Goal: Transaction & Acquisition: Purchase product/service

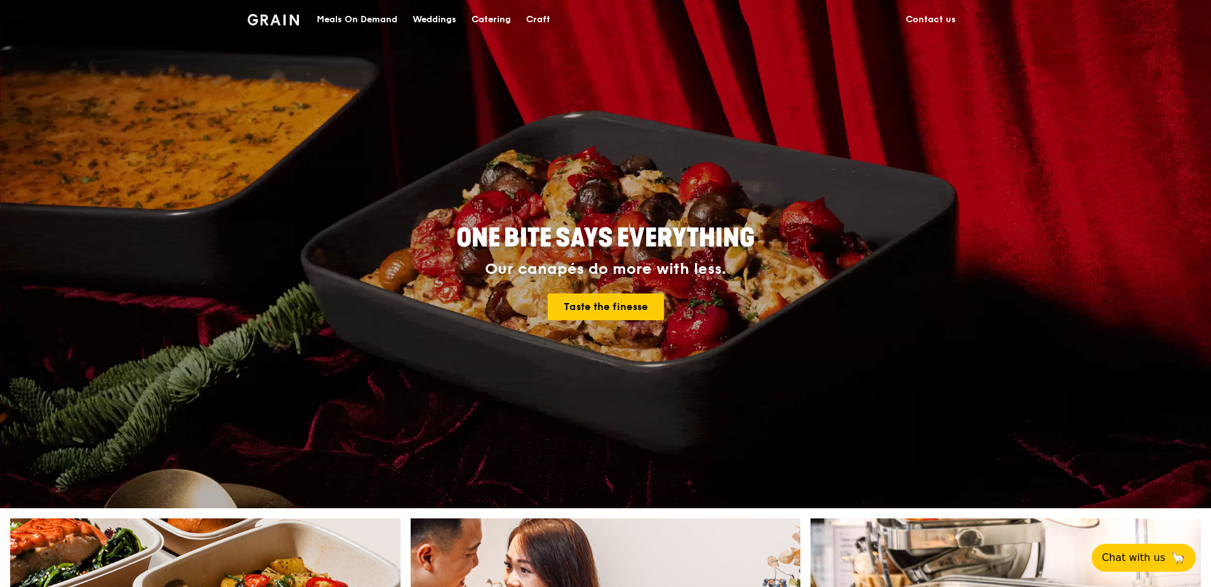
click at [489, 10] on div "Catering" at bounding box center [491, 20] width 39 height 38
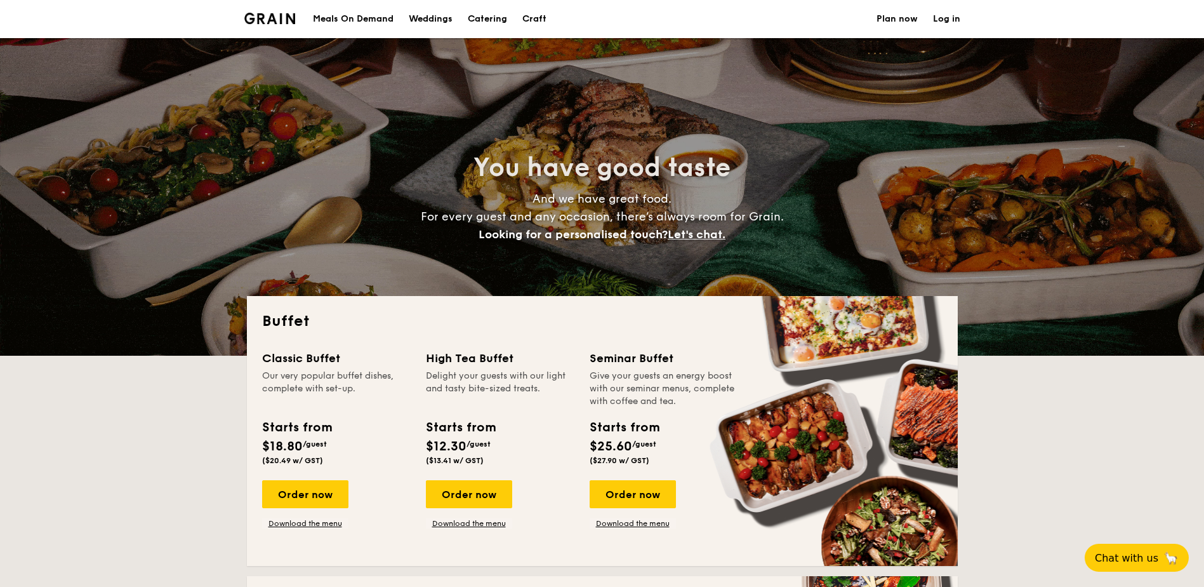
select select
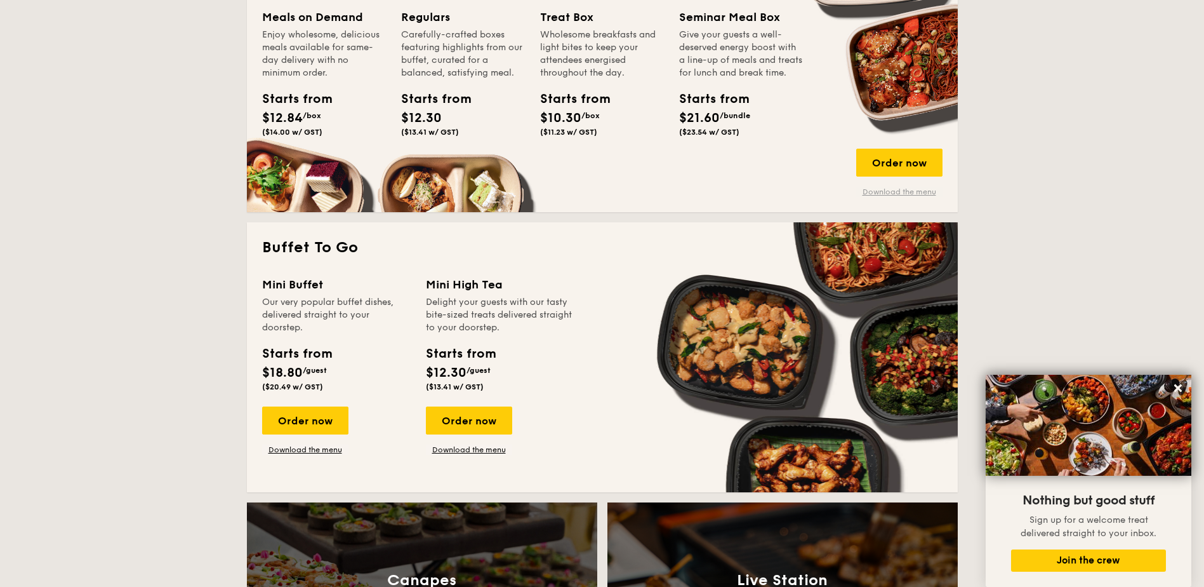
scroll to position [444, 0]
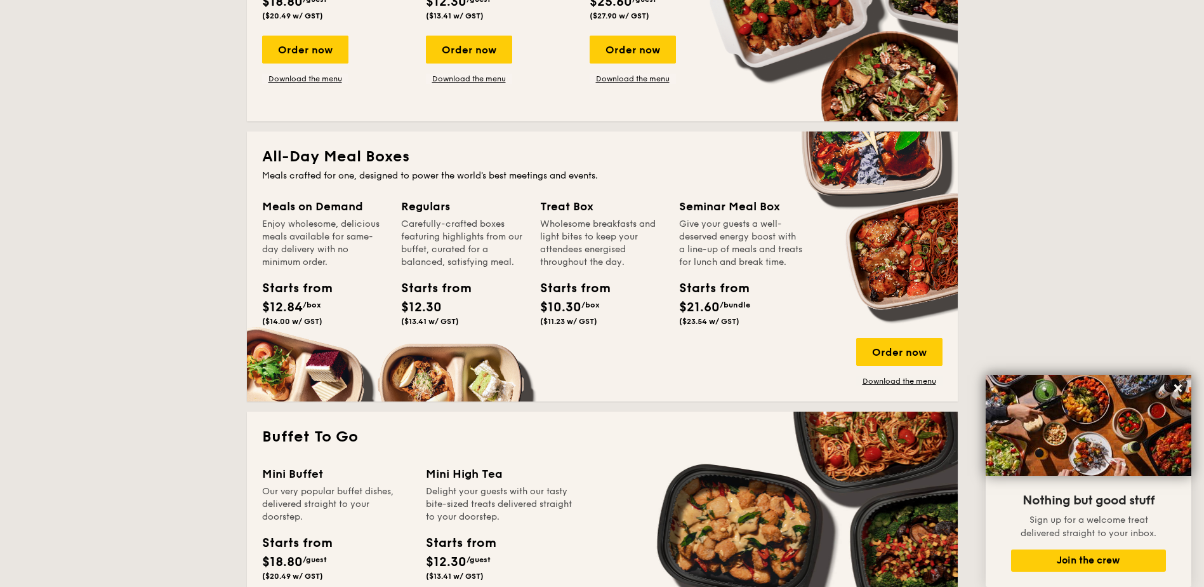
click at [896, 387] on div "All-Day Meal Boxes Meals crafted for one, designed to power the world's best me…" at bounding box center [602, 266] width 711 height 270
click at [906, 379] on link "Download the menu" at bounding box center [899, 381] width 86 height 10
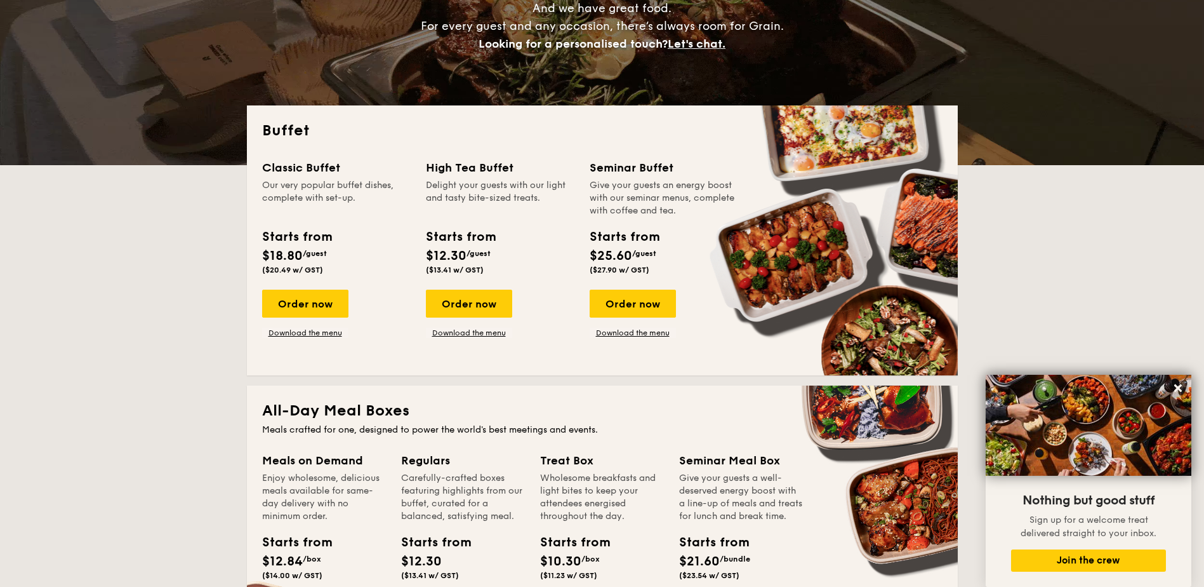
scroll to position [0, 0]
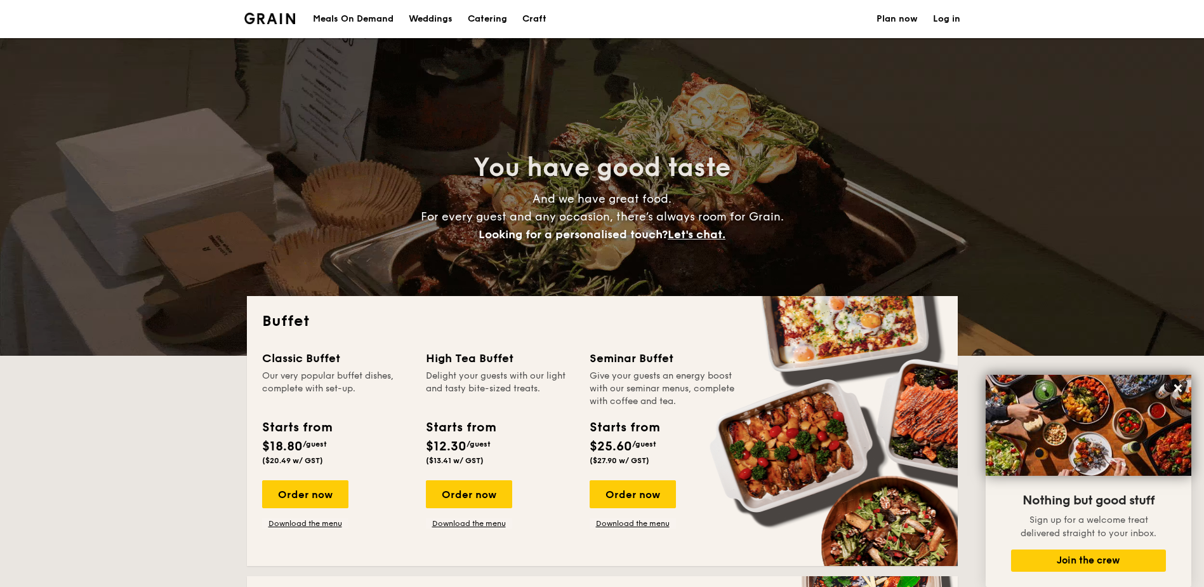
click at [336, 25] on div "Meals On Demand" at bounding box center [353, 19] width 81 height 38
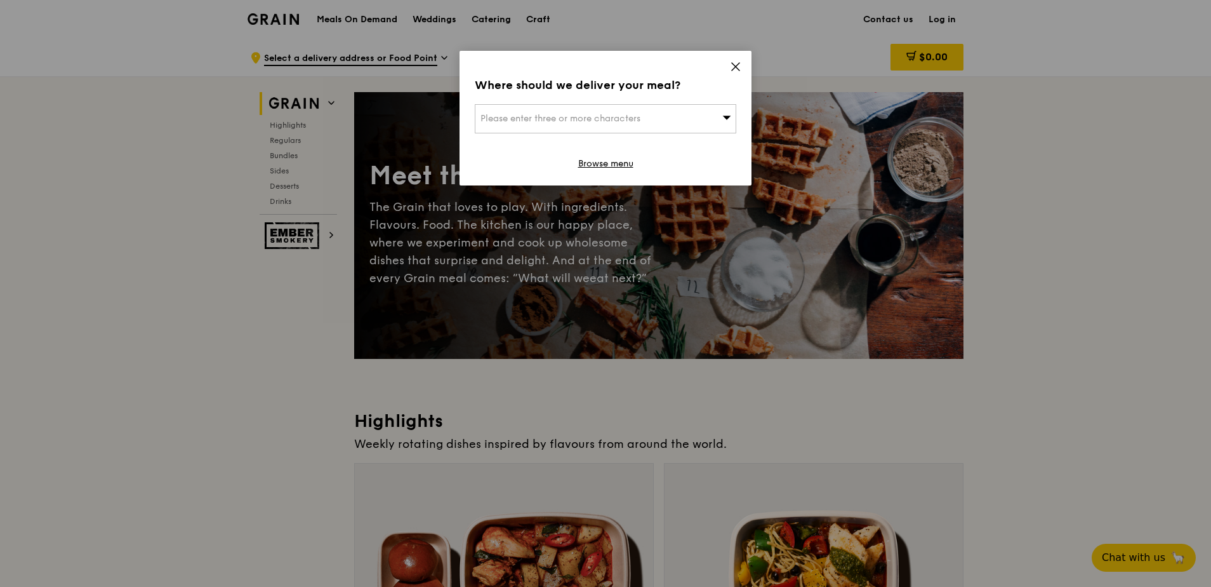
click at [707, 115] on div "Please enter three or more characters" at bounding box center [606, 118] width 262 height 29
click at [733, 66] on icon at bounding box center [735, 66] width 11 height 11
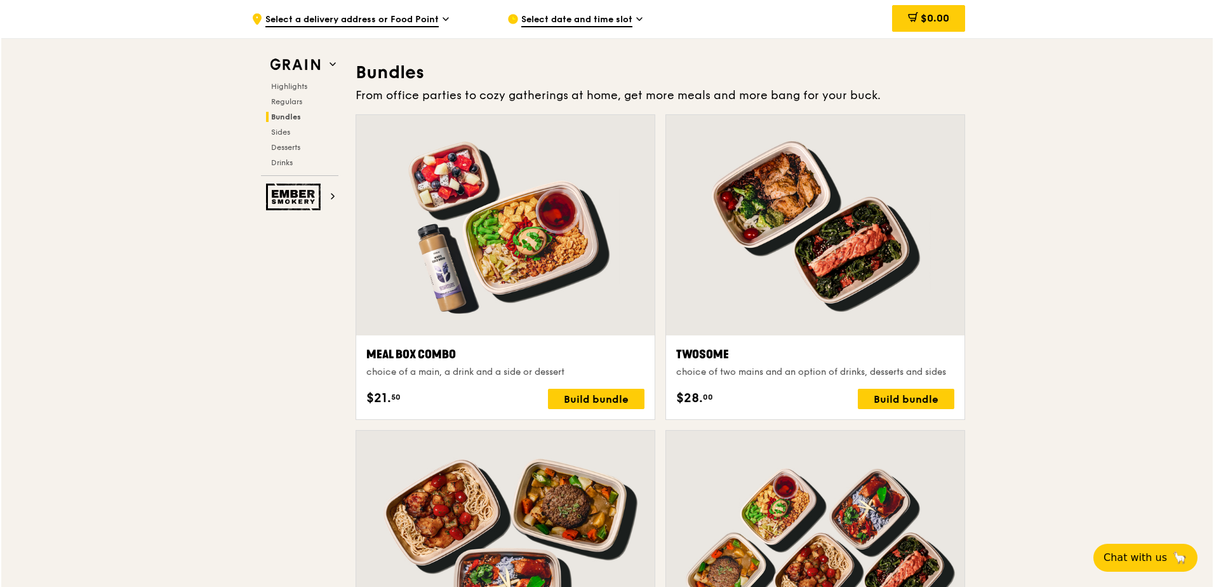
scroll to position [1841, 0]
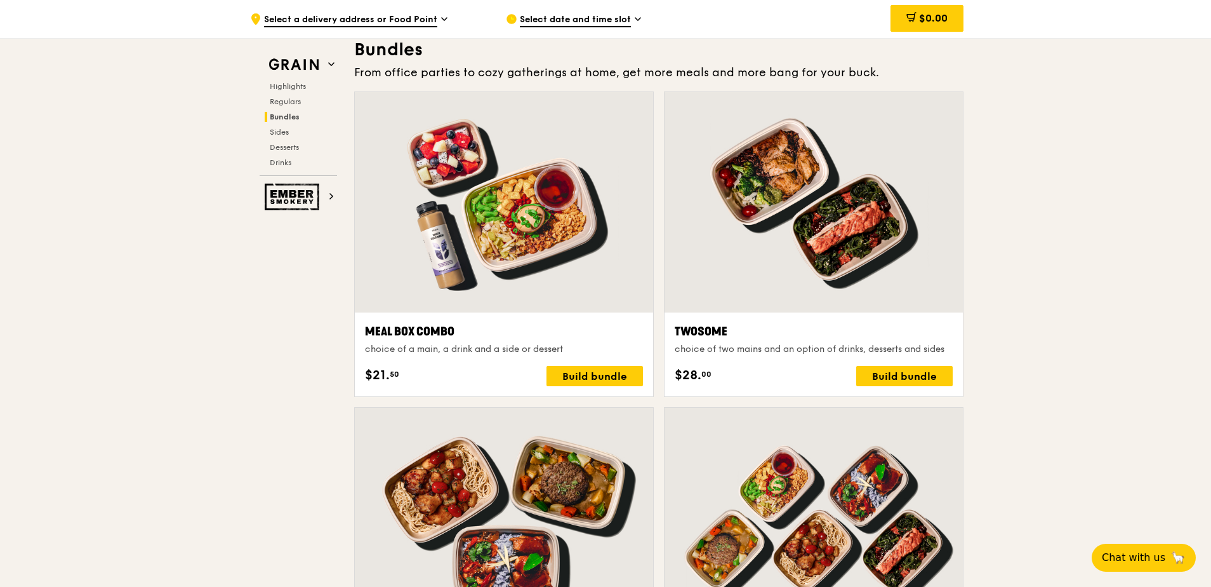
click at [578, 364] on div "Meal Box Combo choice of a main, a drink and a side or dessert $21. 50 Build bu…" at bounding box center [504, 353] width 278 height 63
click at [576, 371] on div "Build bundle" at bounding box center [595, 376] width 96 height 20
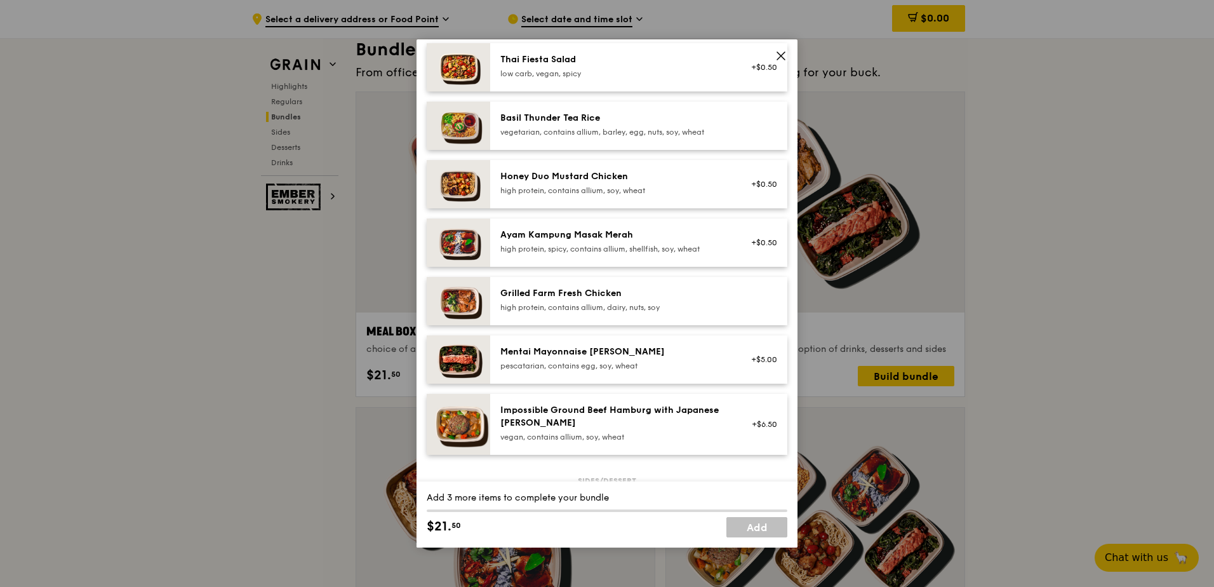
scroll to position [0, 0]
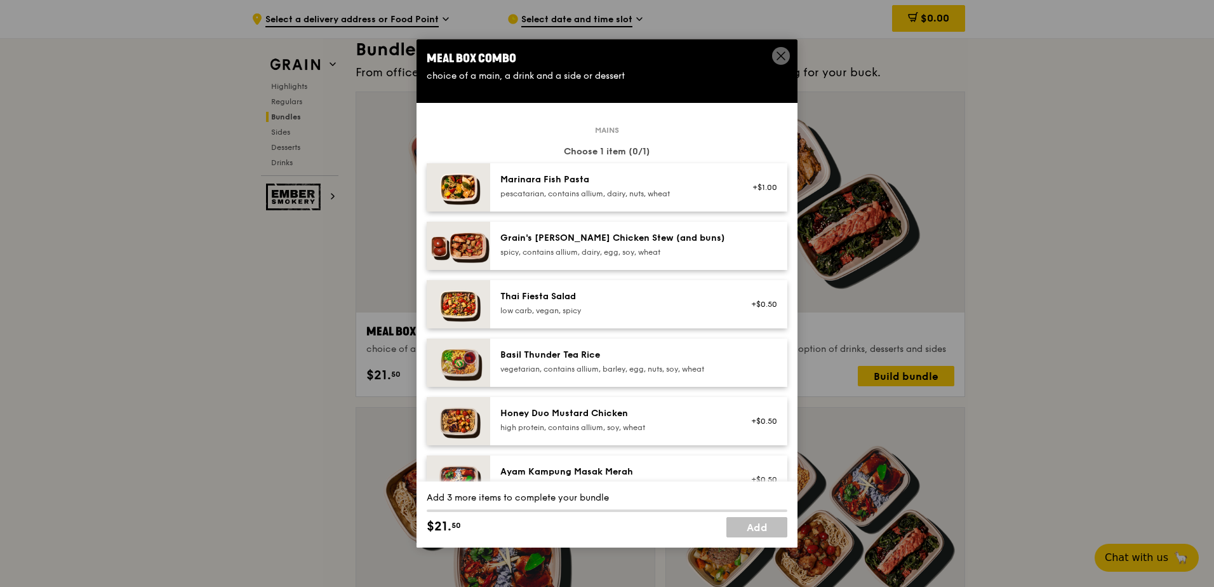
drag, startPoint x: 472, startPoint y: 538, endPoint x: 434, endPoint y: 528, distance: 39.4
click at [434, 528] on div "Add 3 more items to complete your bundle $21. 50 Add" at bounding box center [606, 514] width 381 height 66
drag, startPoint x: 434, startPoint y: 528, endPoint x: 468, endPoint y: 521, distance: 34.4
click at [468, 521] on div "$21. 50" at bounding box center [517, 526] width 180 height 19
click at [736, 251] on div at bounding box center [760, 246] width 49 height 28
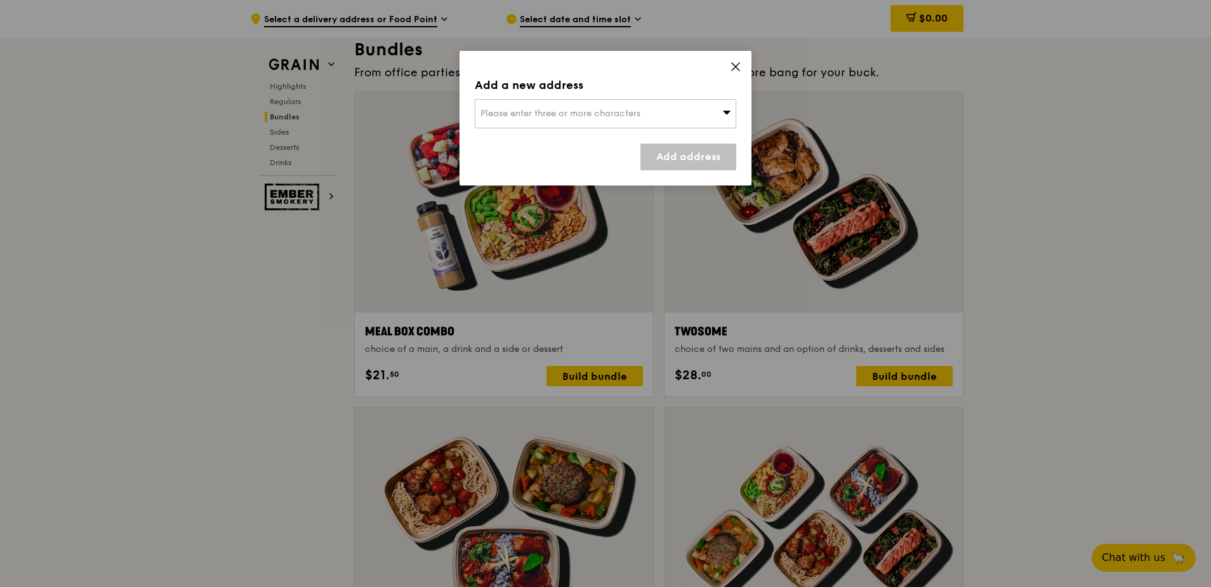
click at [689, 114] on div "Please enter three or more characters" at bounding box center [606, 113] width 262 height 29
click at [574, 108] on input "search" at bounding box center [605, 114] width 260 height 28
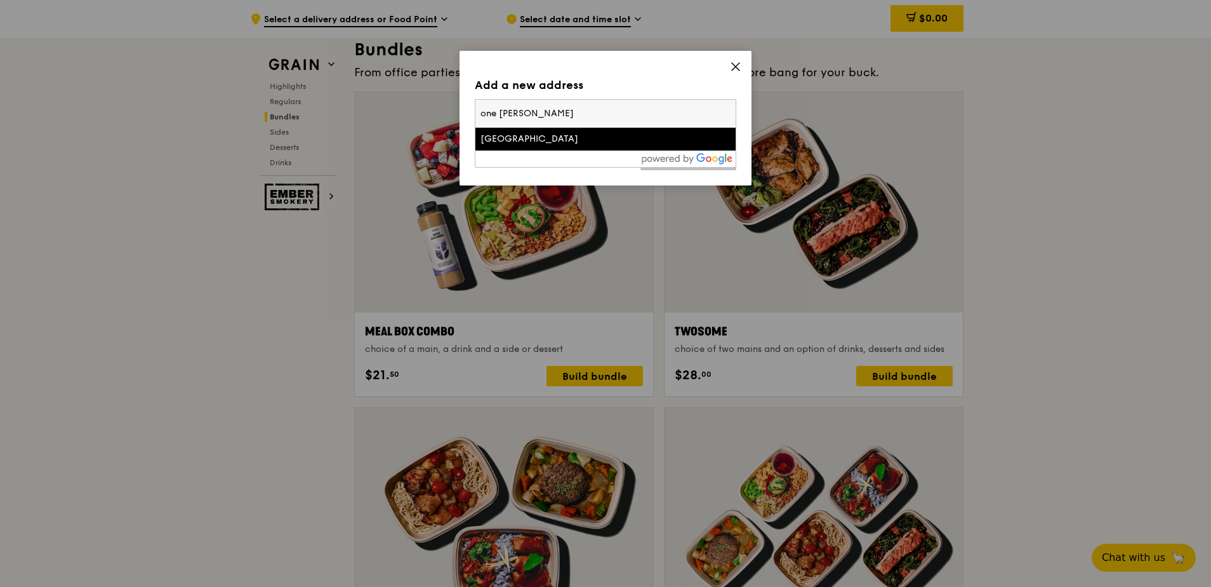
type input "one marina bou"
click at [621, 141] on div "One Marina Boulevard" at bounding box center [575, 139] width 188 height 13
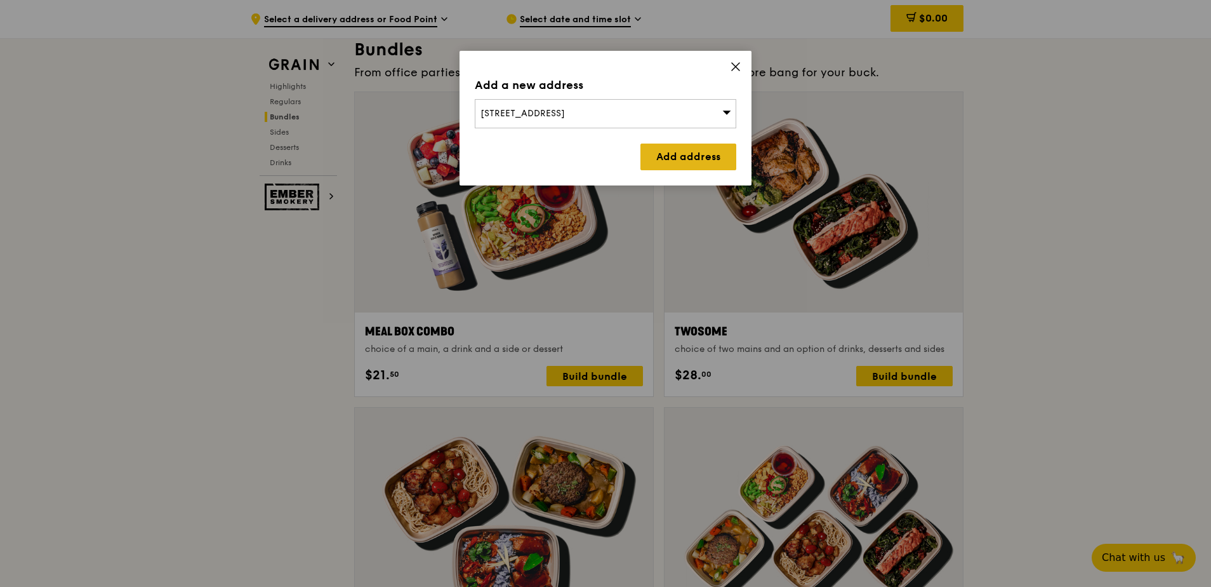
click at [691, 154] on link "Add address" at bounding box center [688, 156] width 96 height 27
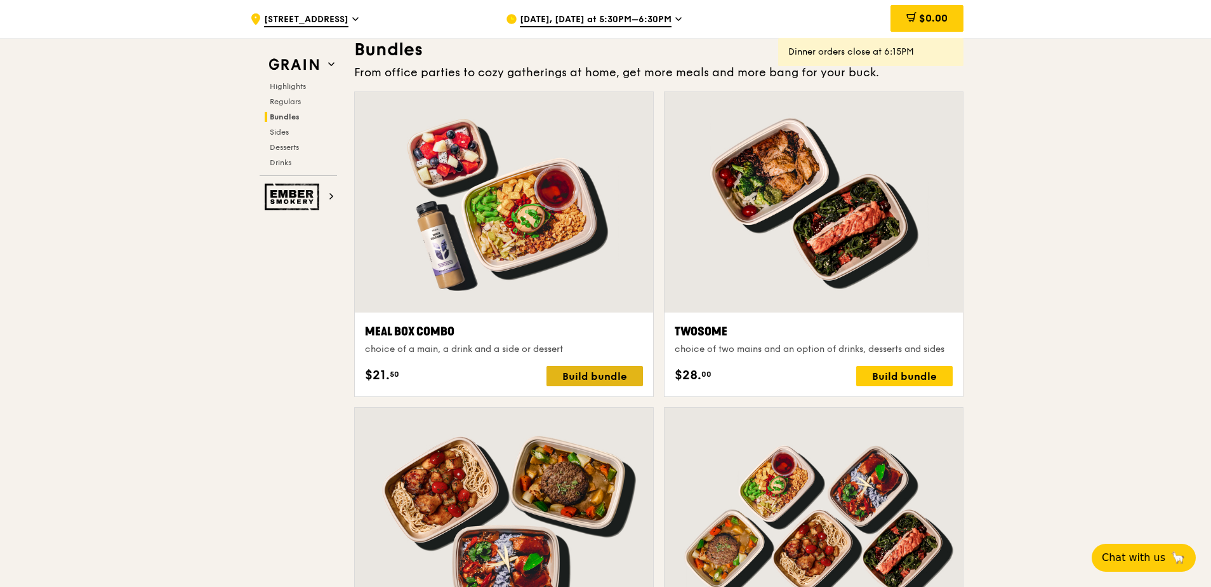
click at [595, 371] on div "Build bundle" at bounding box center [595, 376] width 96 height 20
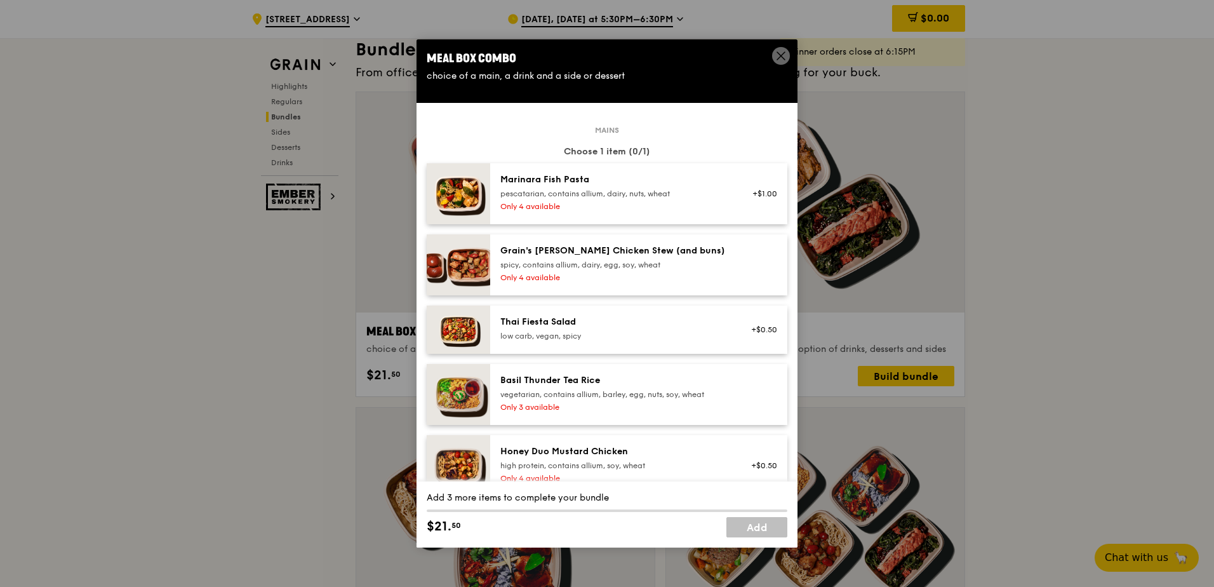
click at [583, 260] on div "spicy, contains allium, dairy, egg, soy, wheat" at bounding box center [614, 265] width 228 height 10
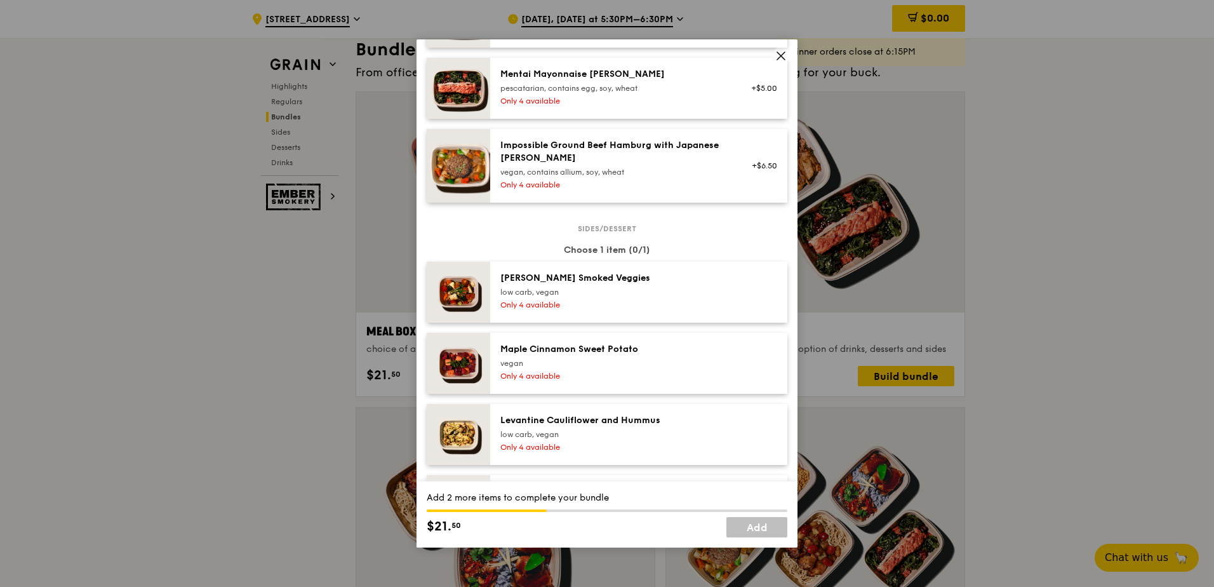
scroll to position [635, 0]
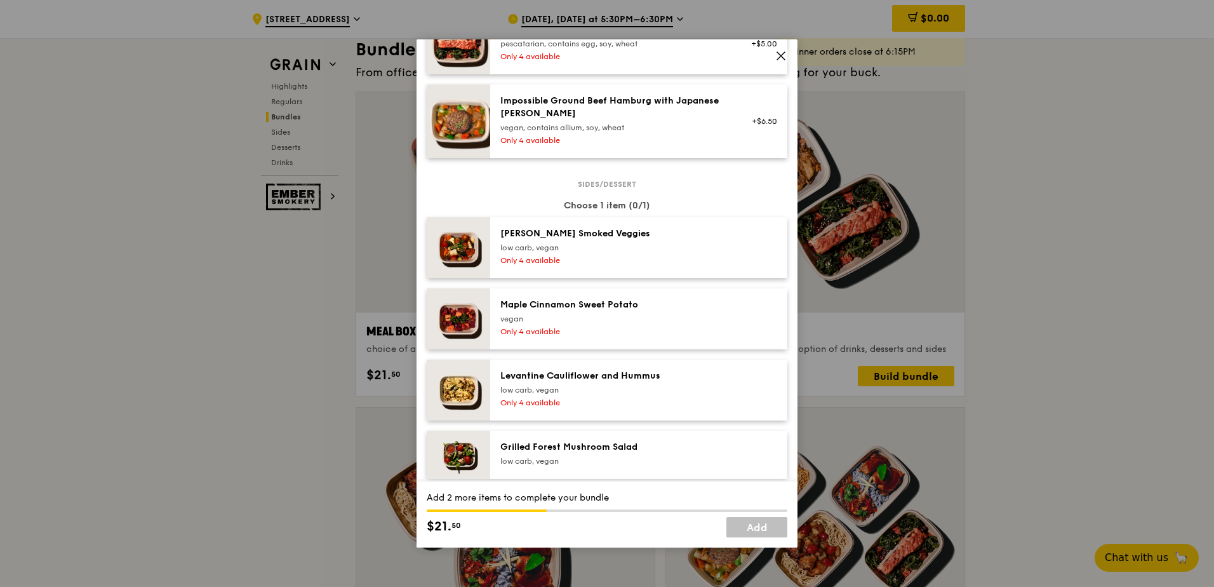
click at [588, 260] on div "Only 4 available" at bounding box center [614, 260] width 228 height 10
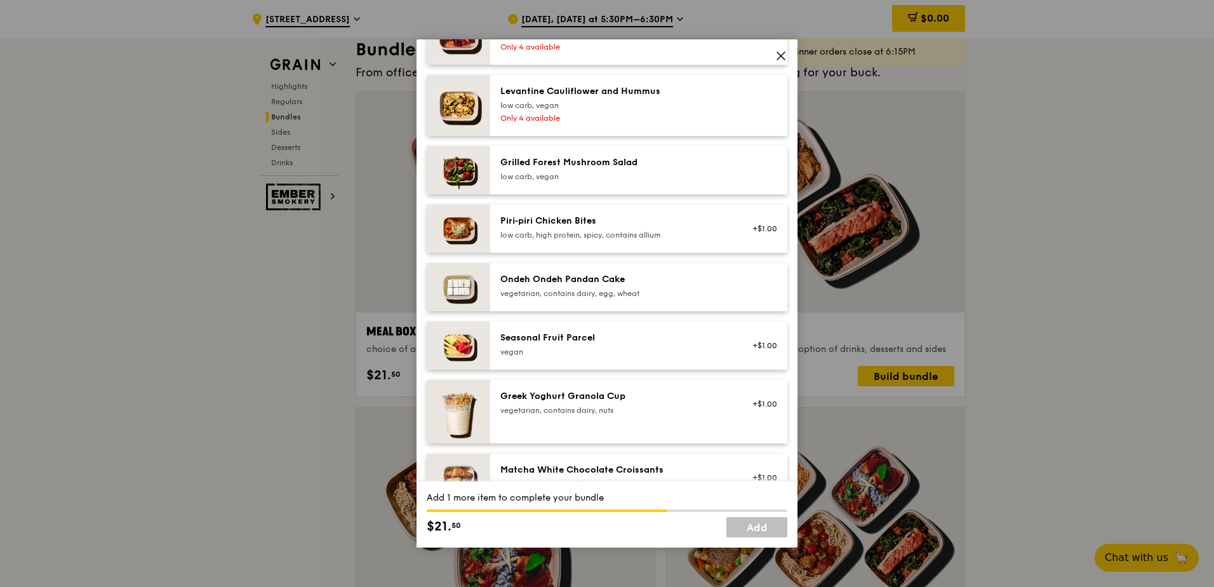
scroll to position [1016, 0]
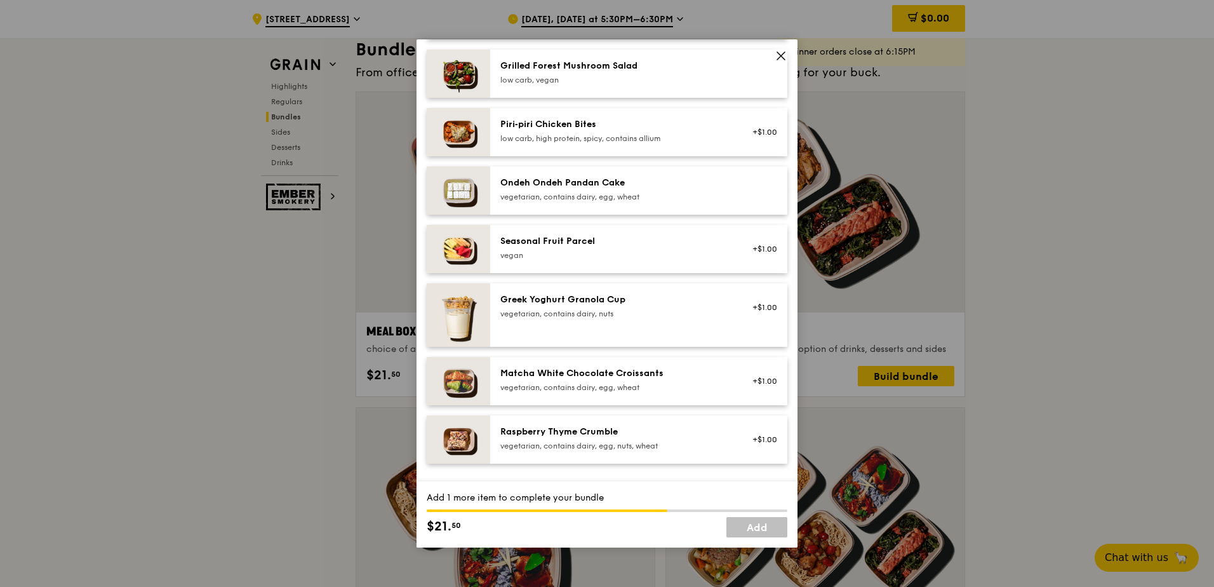
click at [575, 306] on div "Greek Yoghurt Granola Cup vegetarian, contains dairy, nuts" at bounding box center [614, 305] width 228 height 25
click at [587, 307] on div "Greek Yoghurt Granola Cup vegetarian, contains dairy, nuts" at bounding box center [614, 305] width 228 height 25
click at [557, 183] on div "Ondeh Ondeh Pandan Cake" at bounding box center [614, 182] width 228 height 13
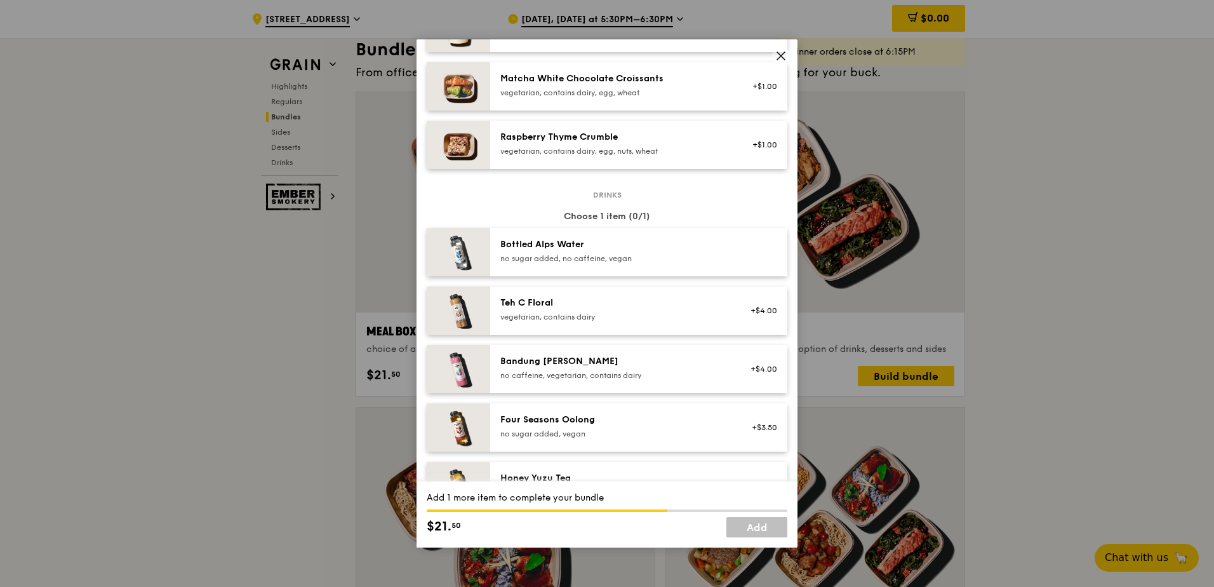
scroll to position [1333, 0]
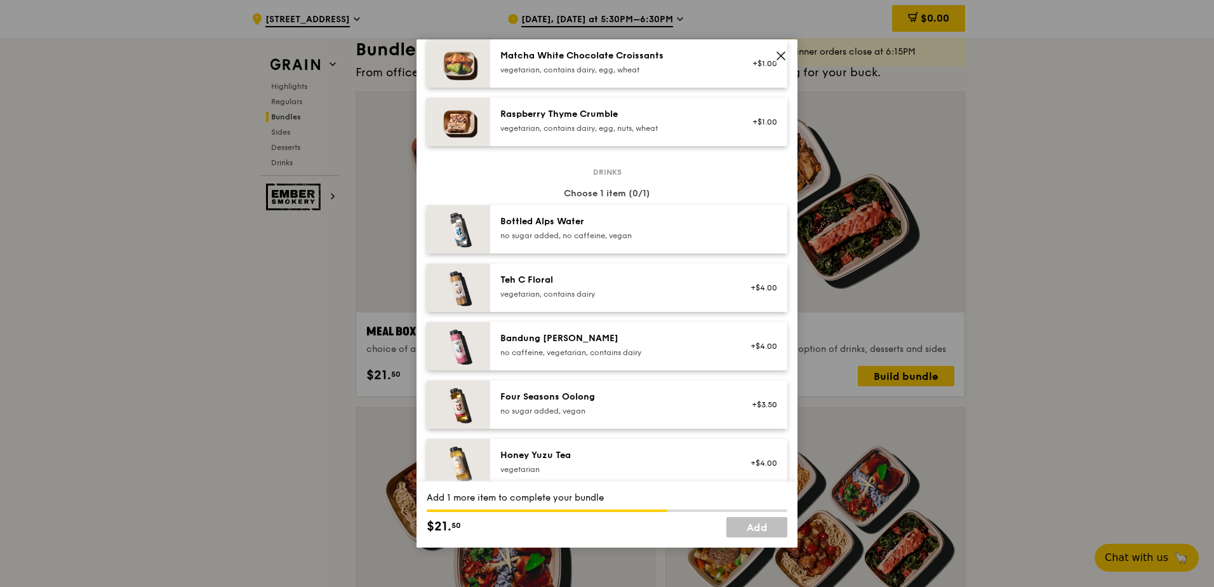
drag, startPoint x: 558, startPoint y: 236, endPoint x: 563, endPoint y: 241, distance: 7.2
click at [562, 236] on div "no sugar added, no caffeine, vegan" at bounding box center [614, 235] width 228 height 10
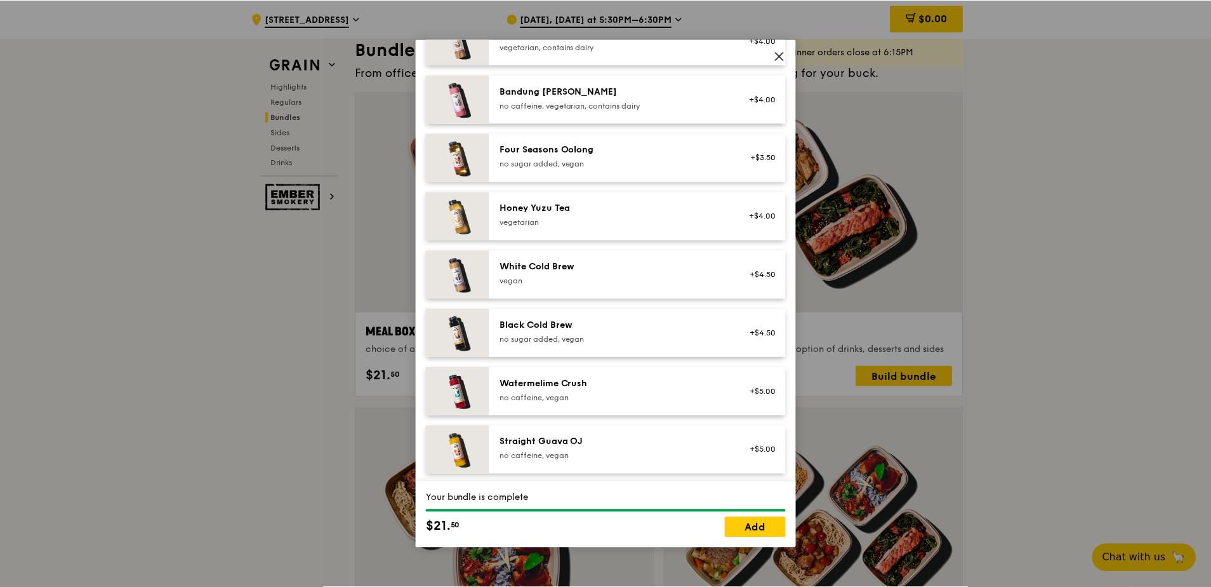
scroll to position [1583, 0]
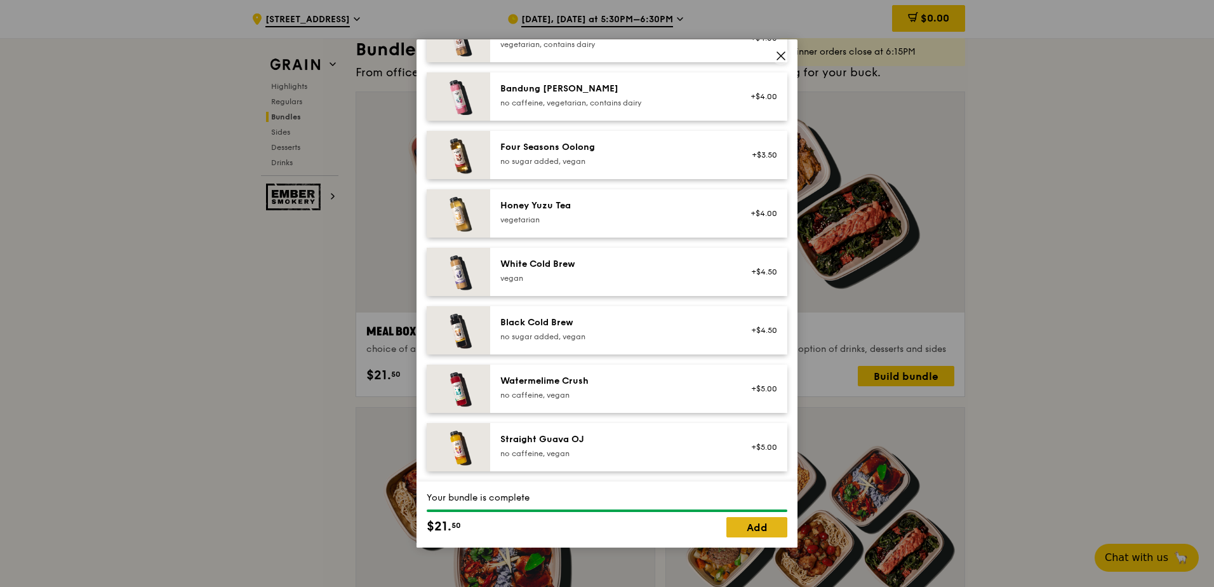
click at [744, 526] on link "Add" at bounding box center [756, 527] width 61 height 20
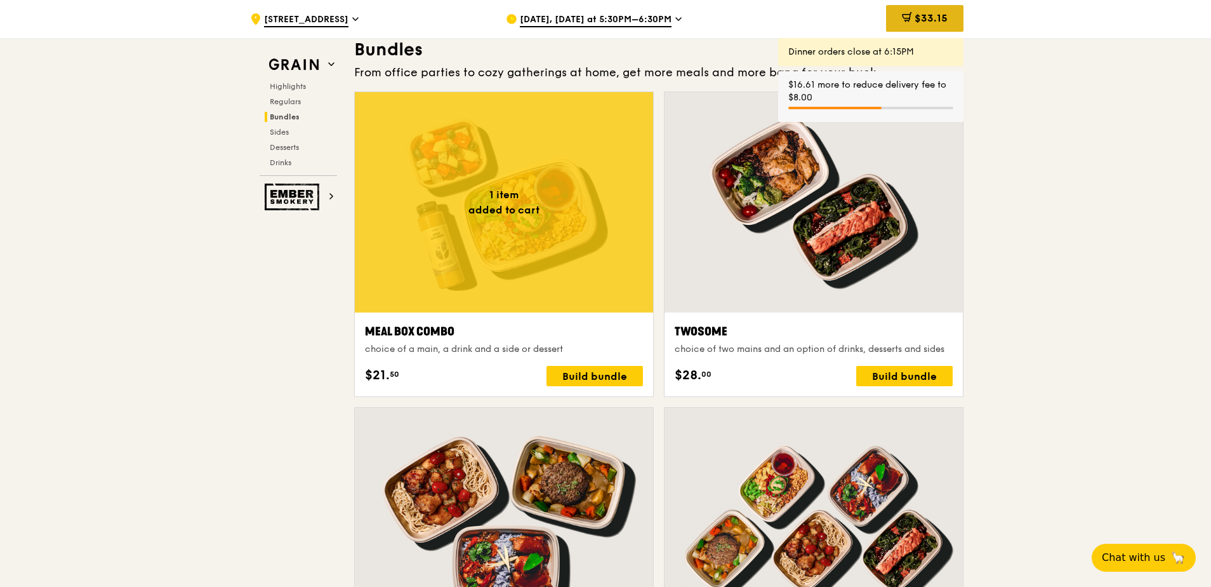
click at [917, 20] on span "$33.15" at bounding box center [931, 18] width 33 height 12
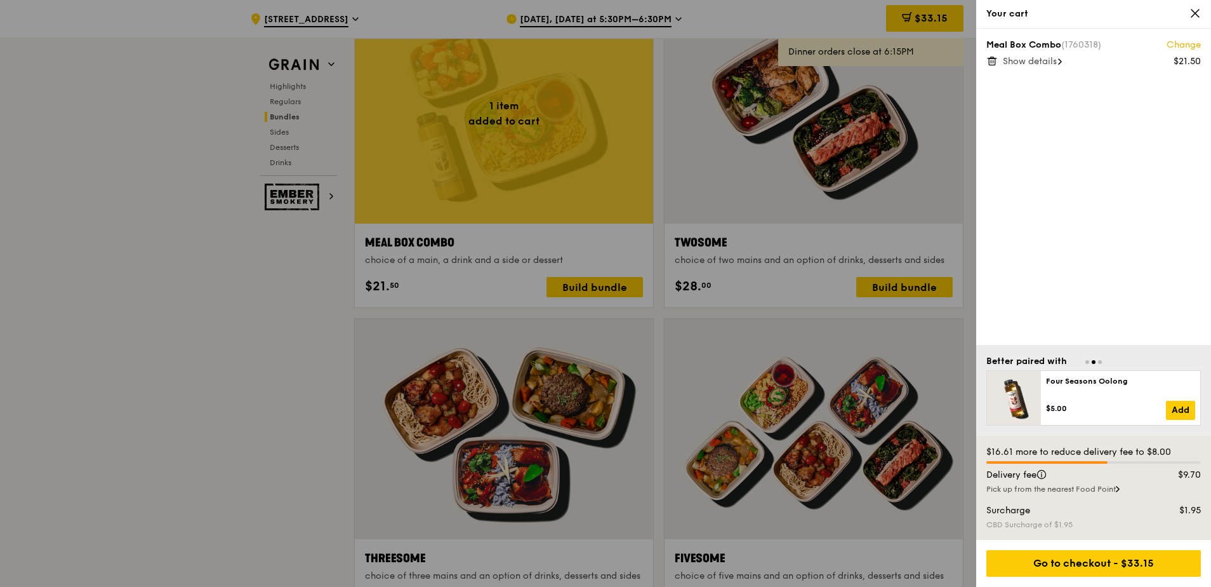
scroll to position [2095, 0]
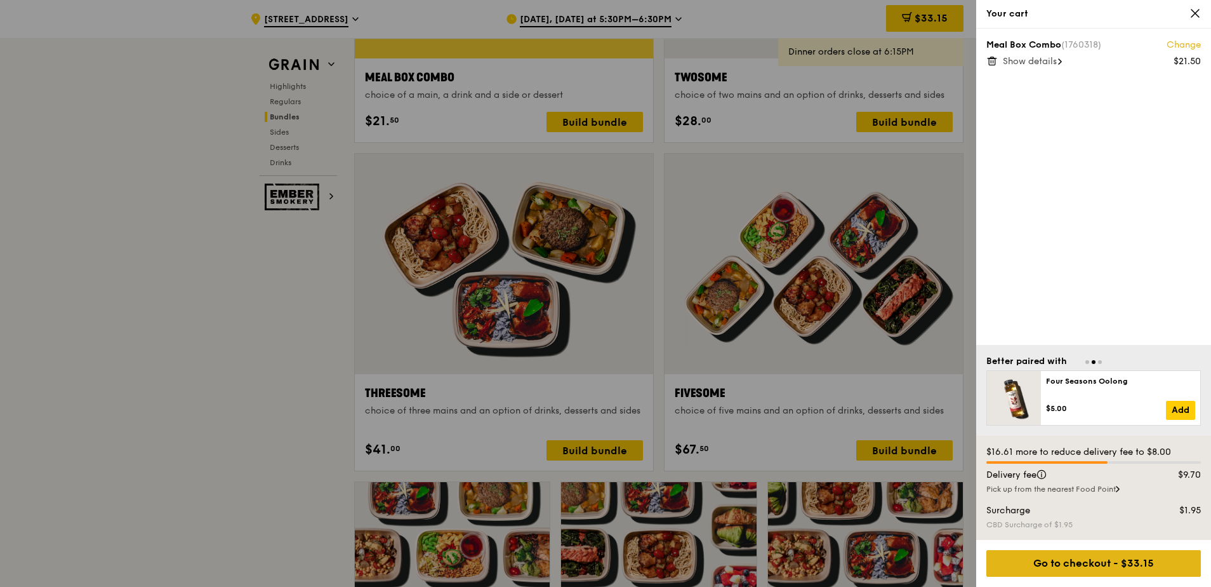
click at [1068, 558] on div "Go to checkout - $33.15" at bounding box center [1093, 563] width 215 height 27
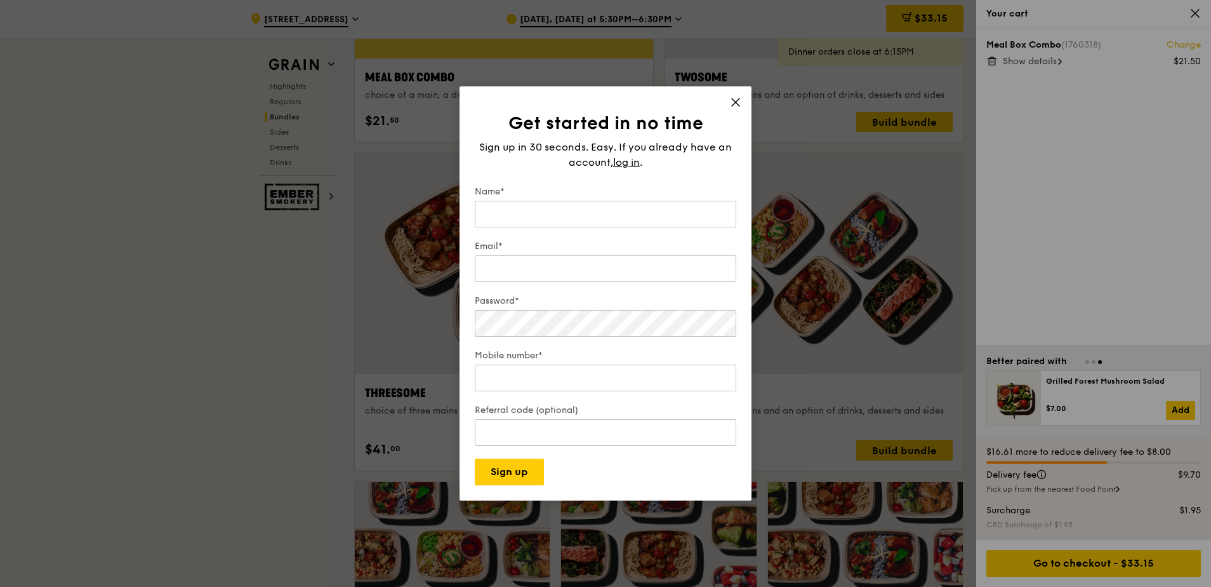
click at [736, 90] on div "Get started in no time Sign up in 30 seconds. Easy. If you already have an acco…" at bounding box center [606, 293] width 292 height 414
click at [740, 100] on icon at bounding box center [735, 101] width 11 height 11
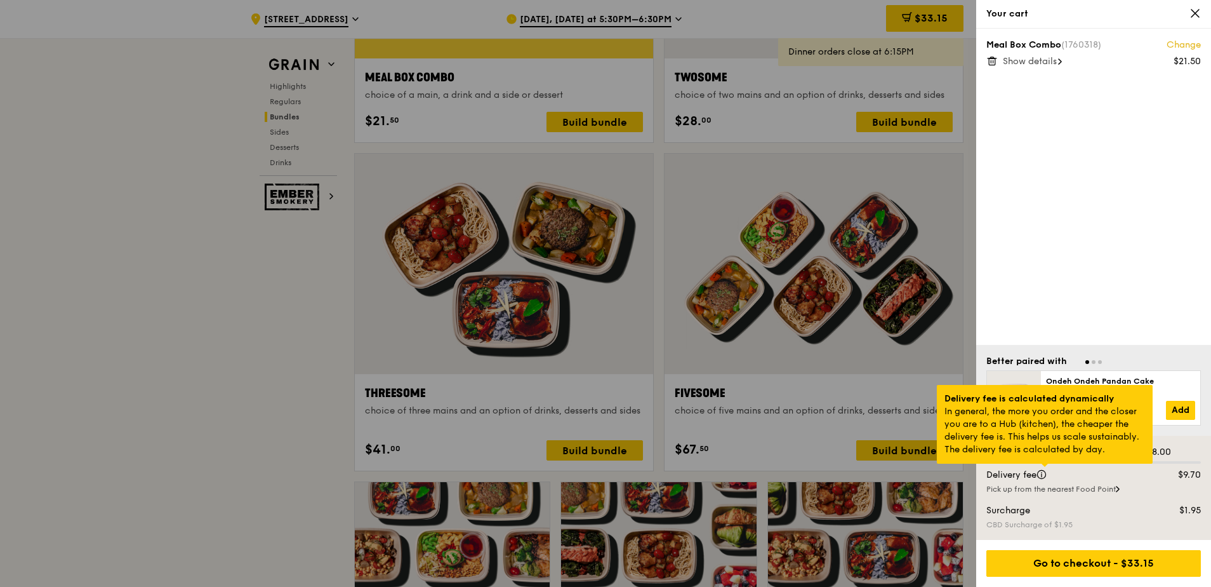
click at [1042, 467] on div at bounding box center [1045, 464] width 6 height 3
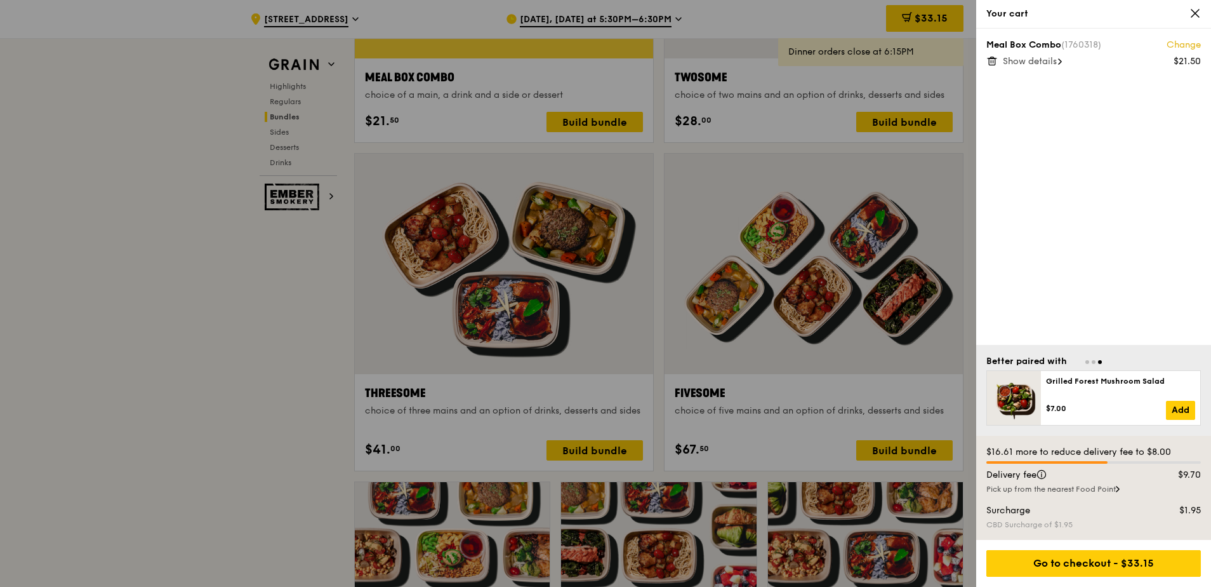
click at [1070, 524] on div "CBD Surcharge of $1.95" at bounding box center [1093, 524] width 215 height 10
click at [1098, 288] on div "Meal Box Combo (1760318) Change $21.50 Show details" at bounding box center [1093, 187] width 235 height 316
